Goal: Information Seeking & Learning: Check status

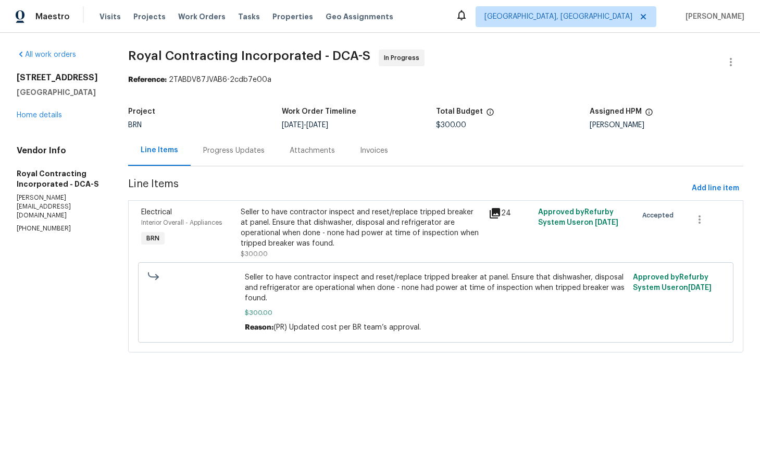
click at [243, 151] on div "Progress Updates" at bounding box center [233, 150] width 61 height 10
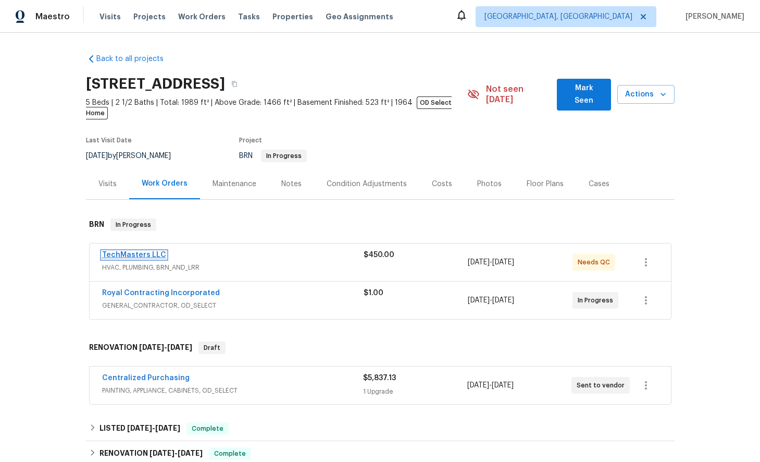
click at [139, 251] on link "TechMasters LLC" at bounding box center [134, 254] width 64 height 7
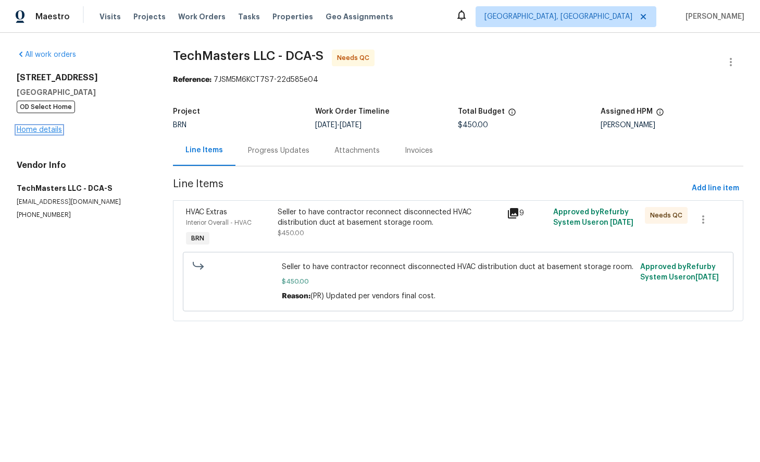
click at [49, 129] on link "Home details" at bounding box center [39, 129] width 45 height 7
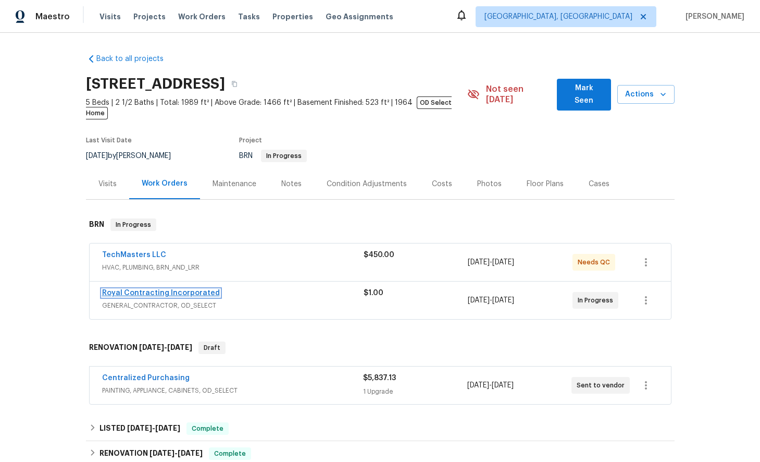
click at [156, 289] on link "Royal Contracting Incorporated" at bounding box center [161, 292] width 118 height 7
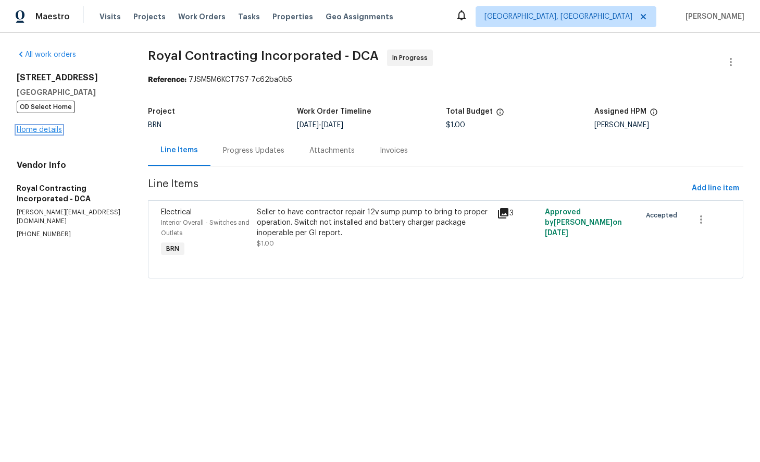
click at [38, 129] on link "Home details" at bounding box center [39, 129] width 45 height 7
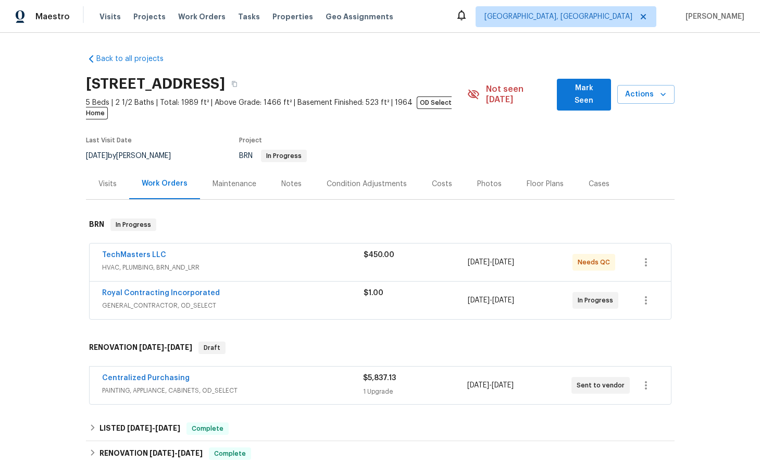
click at [207, 300] on span "GENERAL_CONTRACTOR, OD_SELECT" at bounding box center [232, 305] width 261 height 10
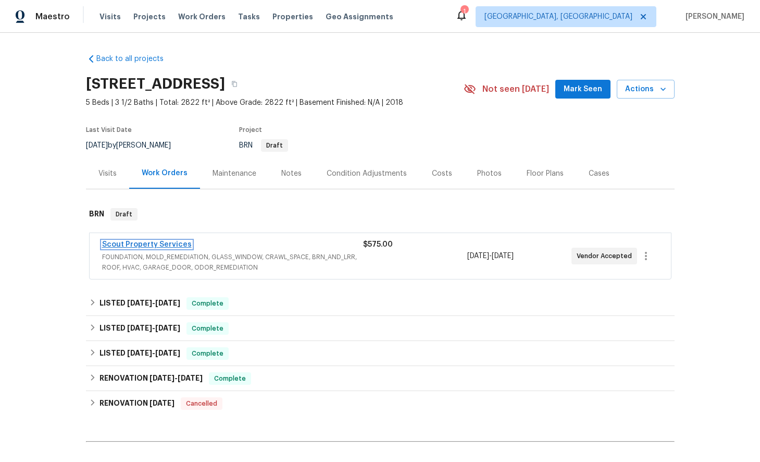
click at [161, 244] on link "Scout Property Services" at bounding box center [147, 244] width 90 height 7
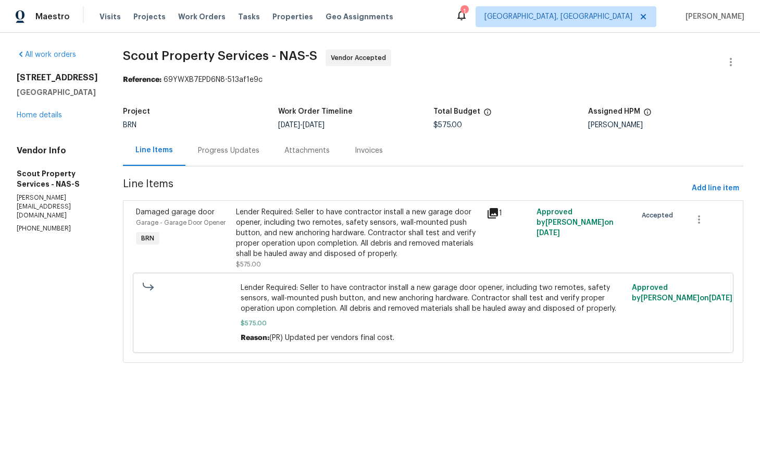
click at [212, 152] on div "Progress Updates" at bounding box center [228, 150] width 61 height 10
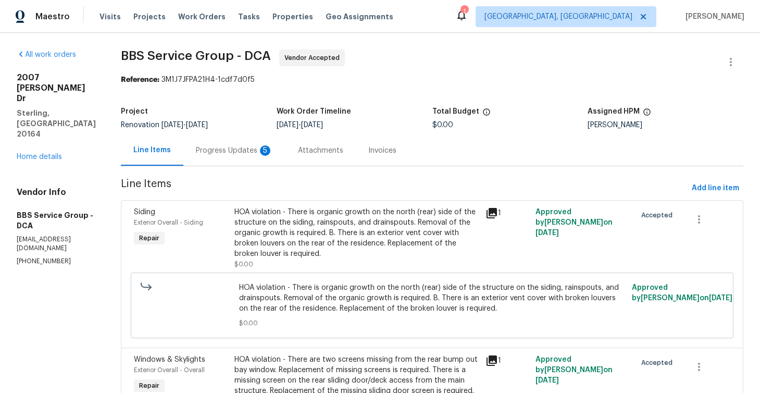
click at [229, 151] on div "Progress Updates 5" at bounding box center [234, 150] width 77 height 10
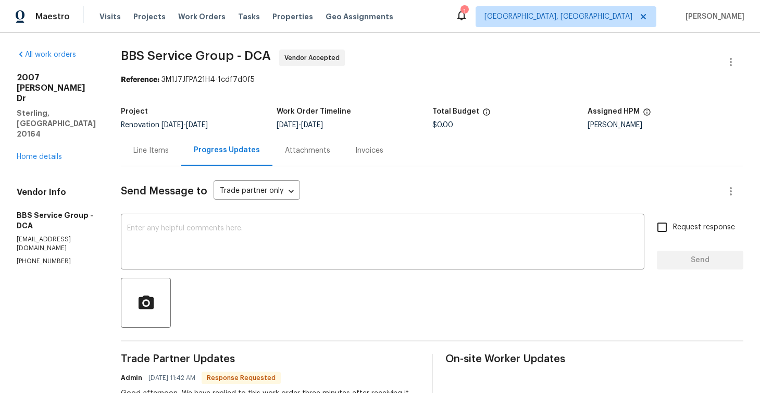
click at [134, 153] on div "Line Items" at bounding box center [150, 150] width 35 height 10
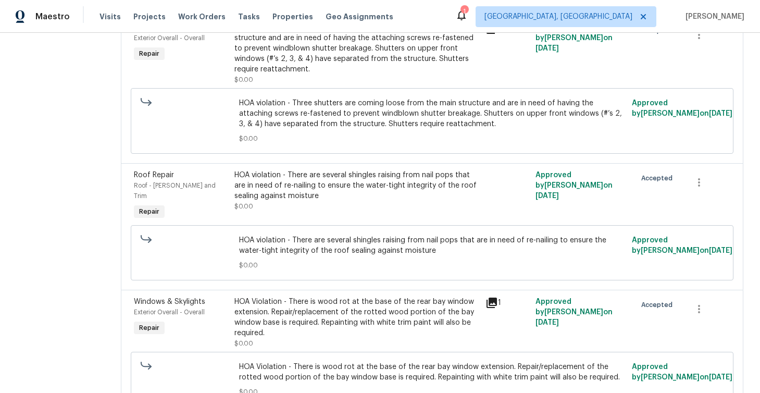
scroll to position [502, 0]
